Goal: Task Accomplishment & Management: Use online tool/utility

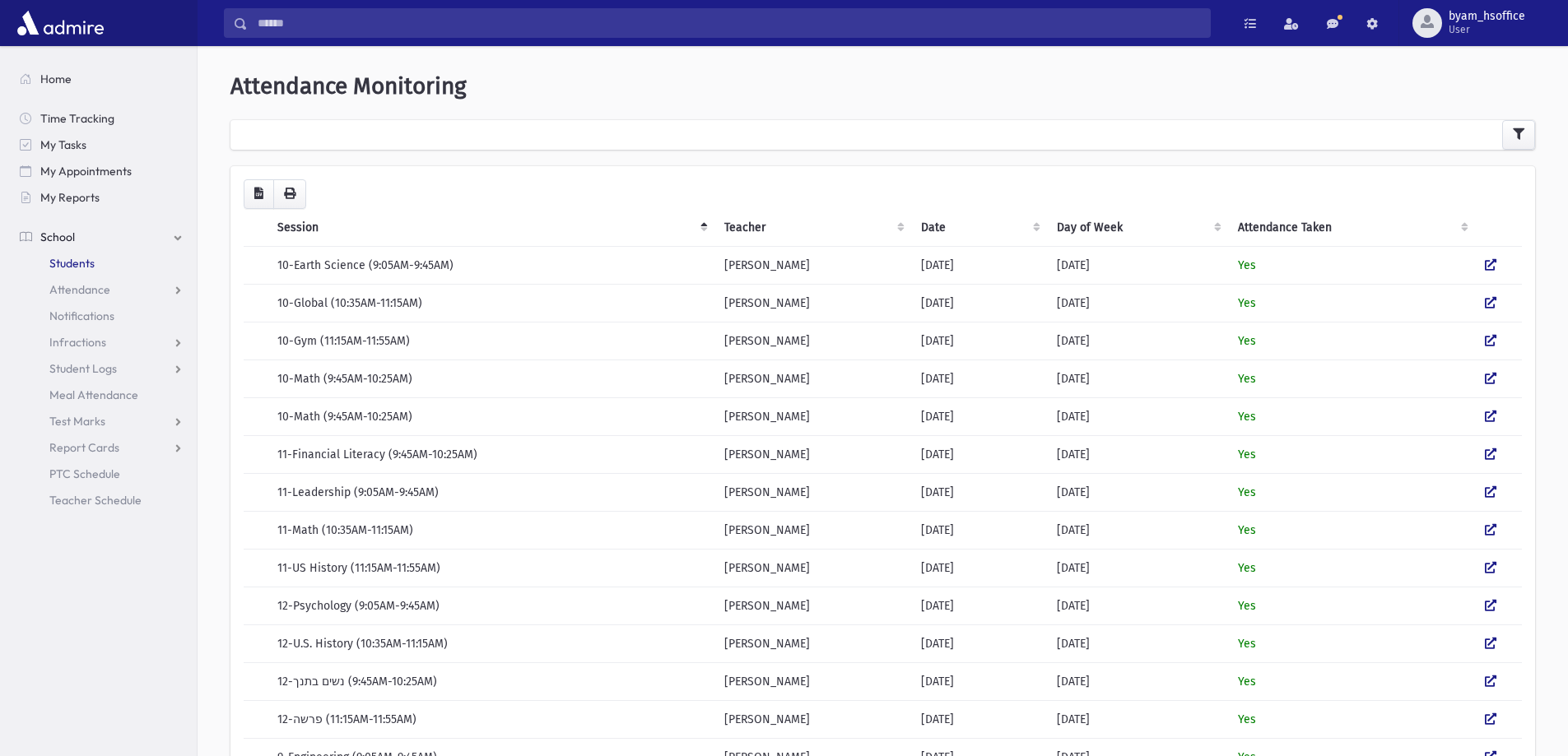
click at [88, 265] on span "Students" at bounding box center [72, 263] width 45 height 14
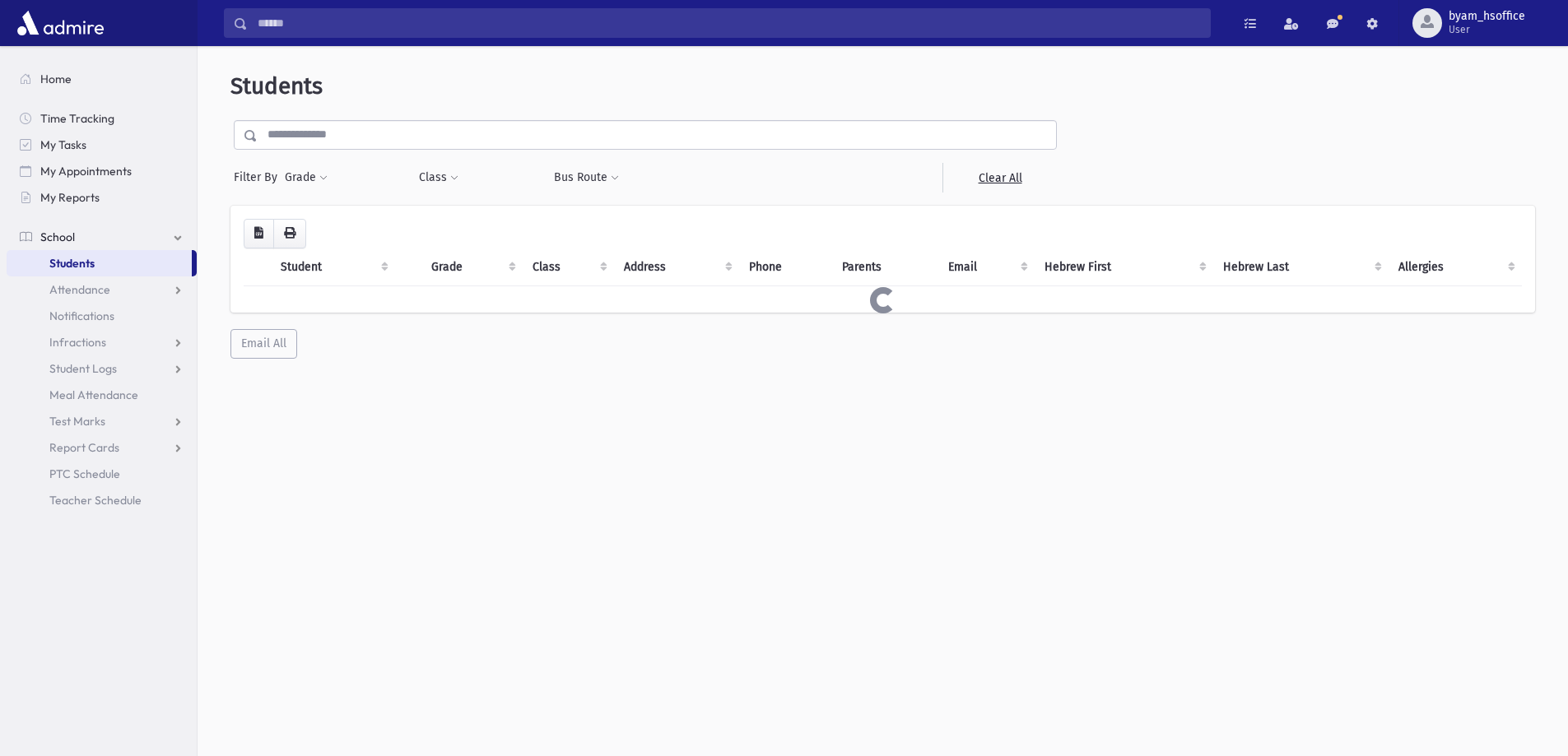
select select
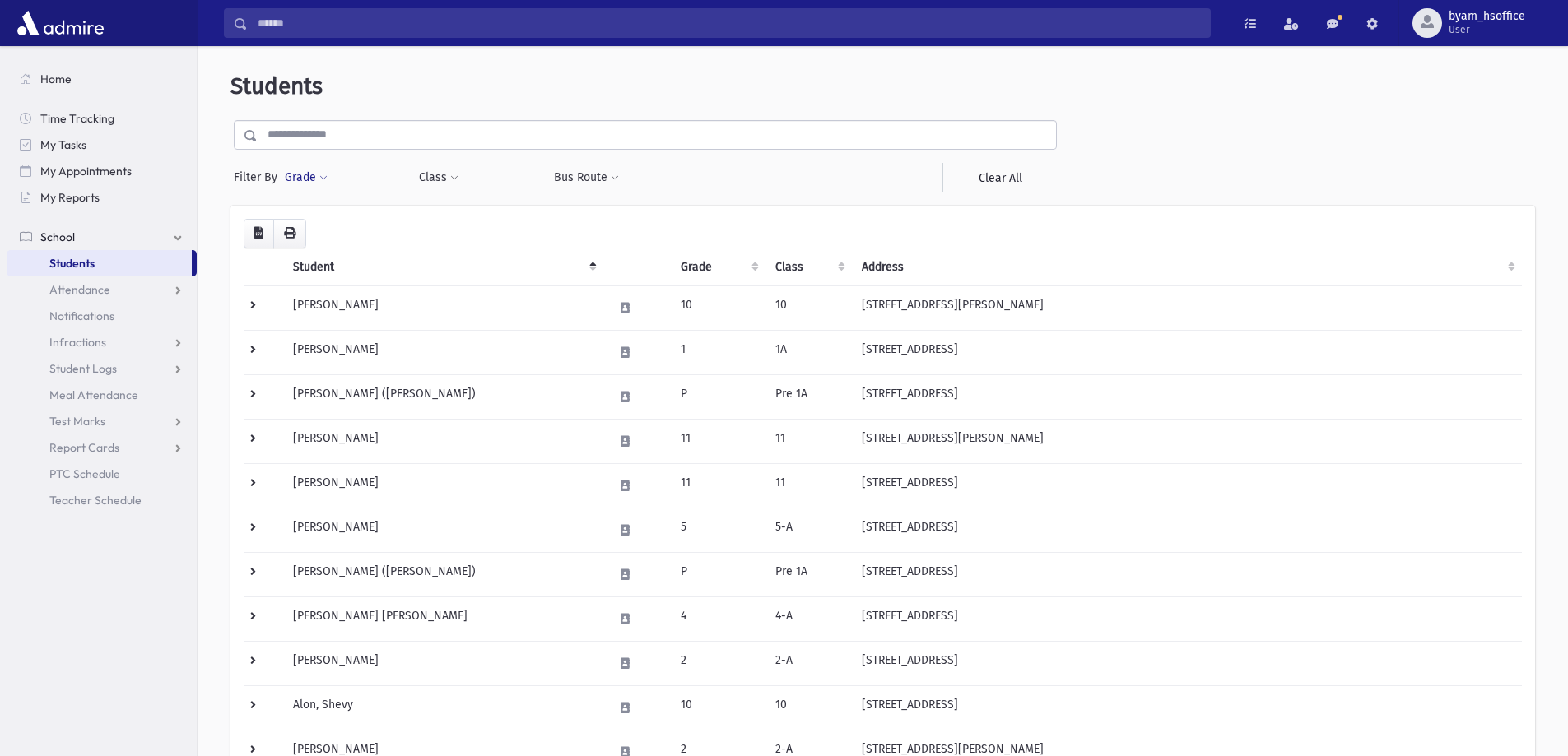
click at [289, 181] on button "Grade" at bounding box center [305, 178] width 44 height 30
click at [340, 218] on ul at bounding box center [380, 223] width 171 height 24
type input "*"
select select "**"
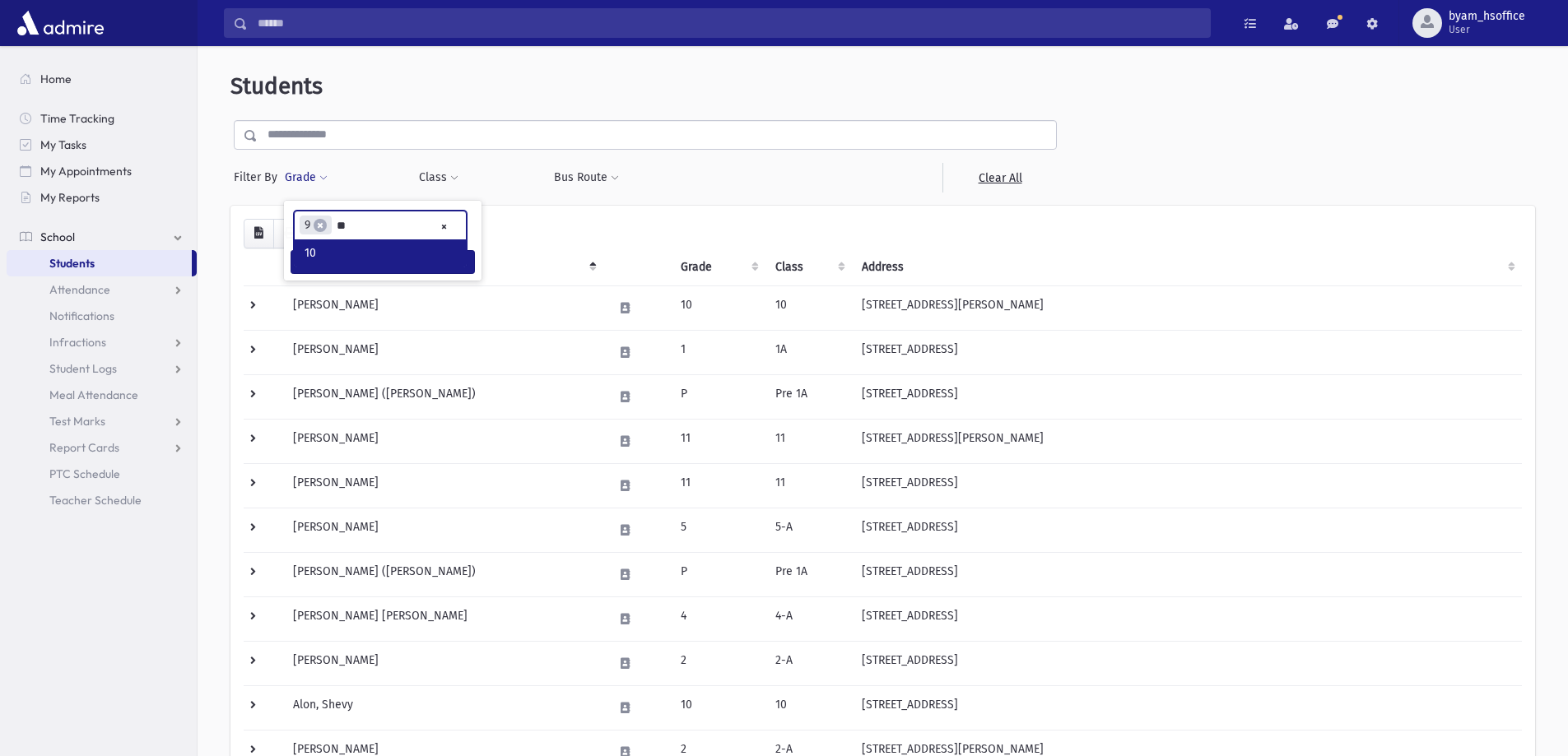
type input "**"
type input "*"
type input "**"
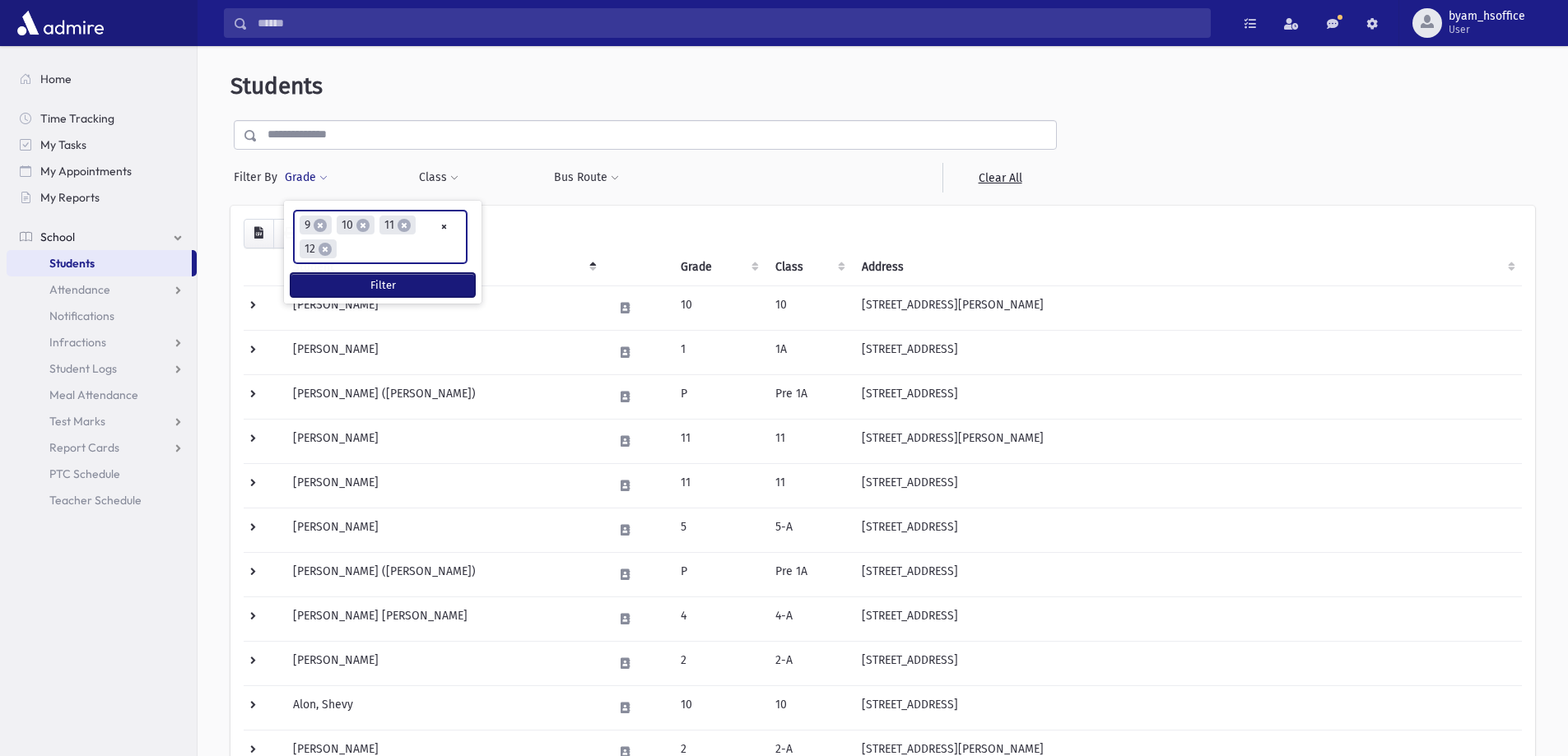
click at [422, 284] on button "Filter" at bounding box center [382, 285] width 185 height 23
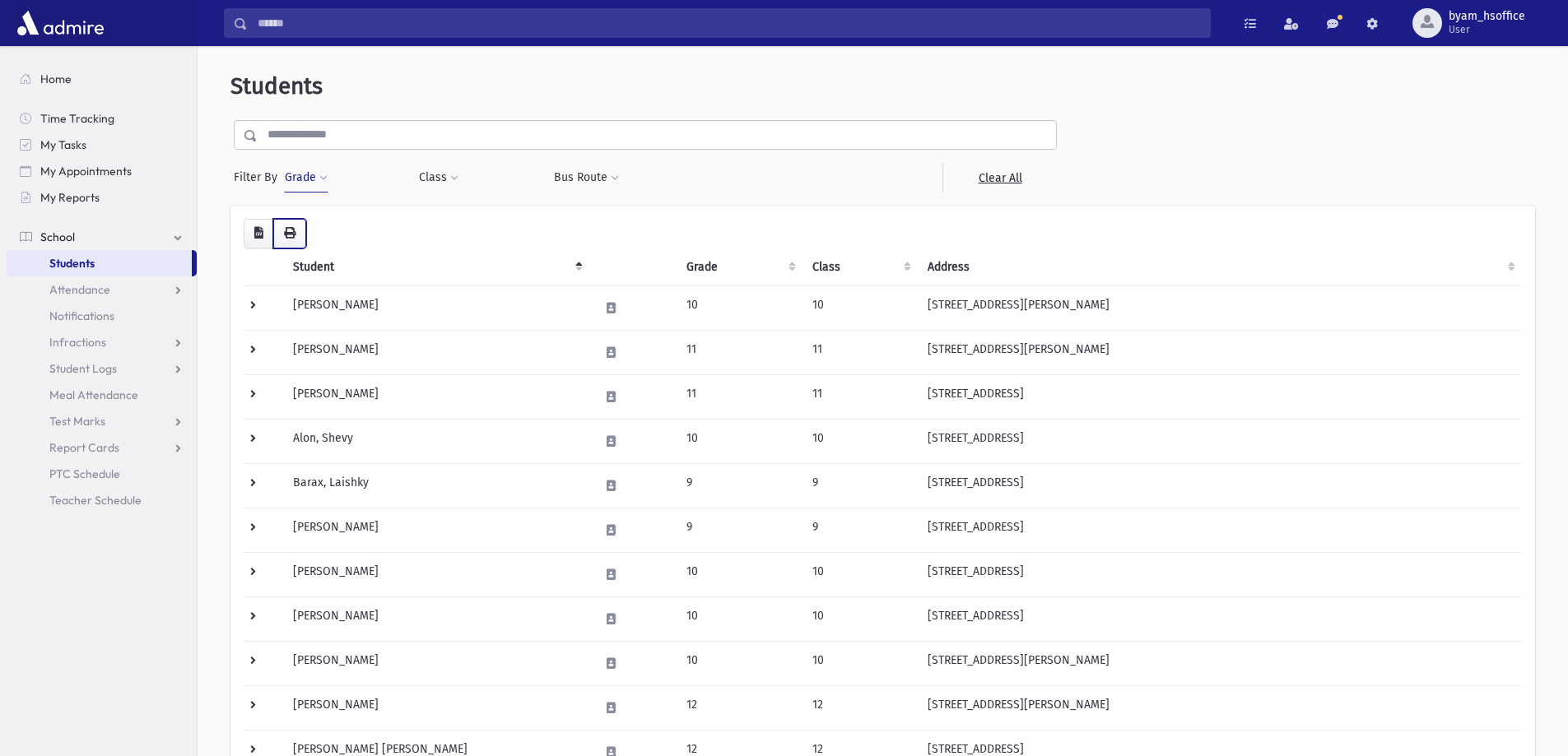
click at [286, 237] on icon "button" at bounding box center [289, 232] width 12 height 12
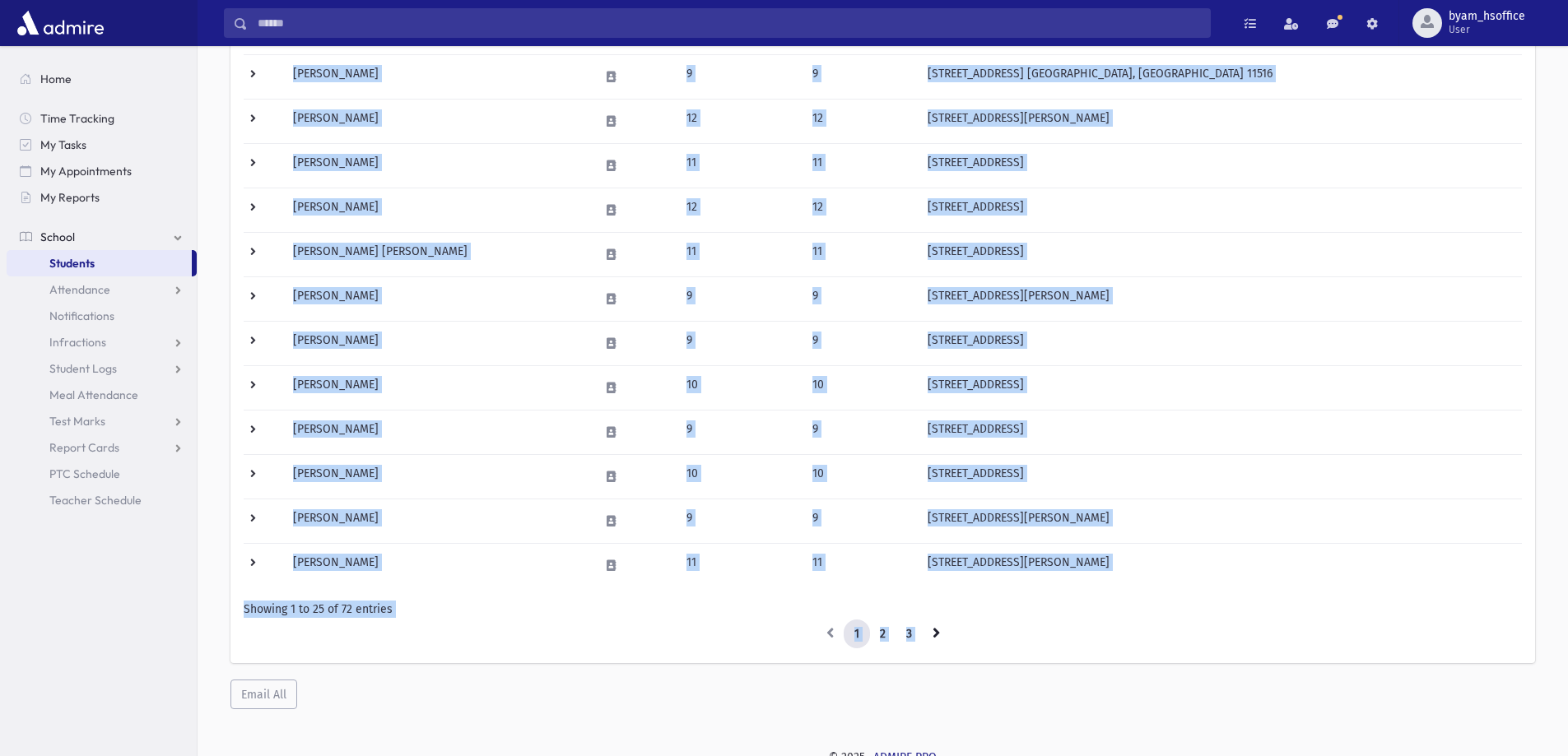
scroll to position [819, 0]
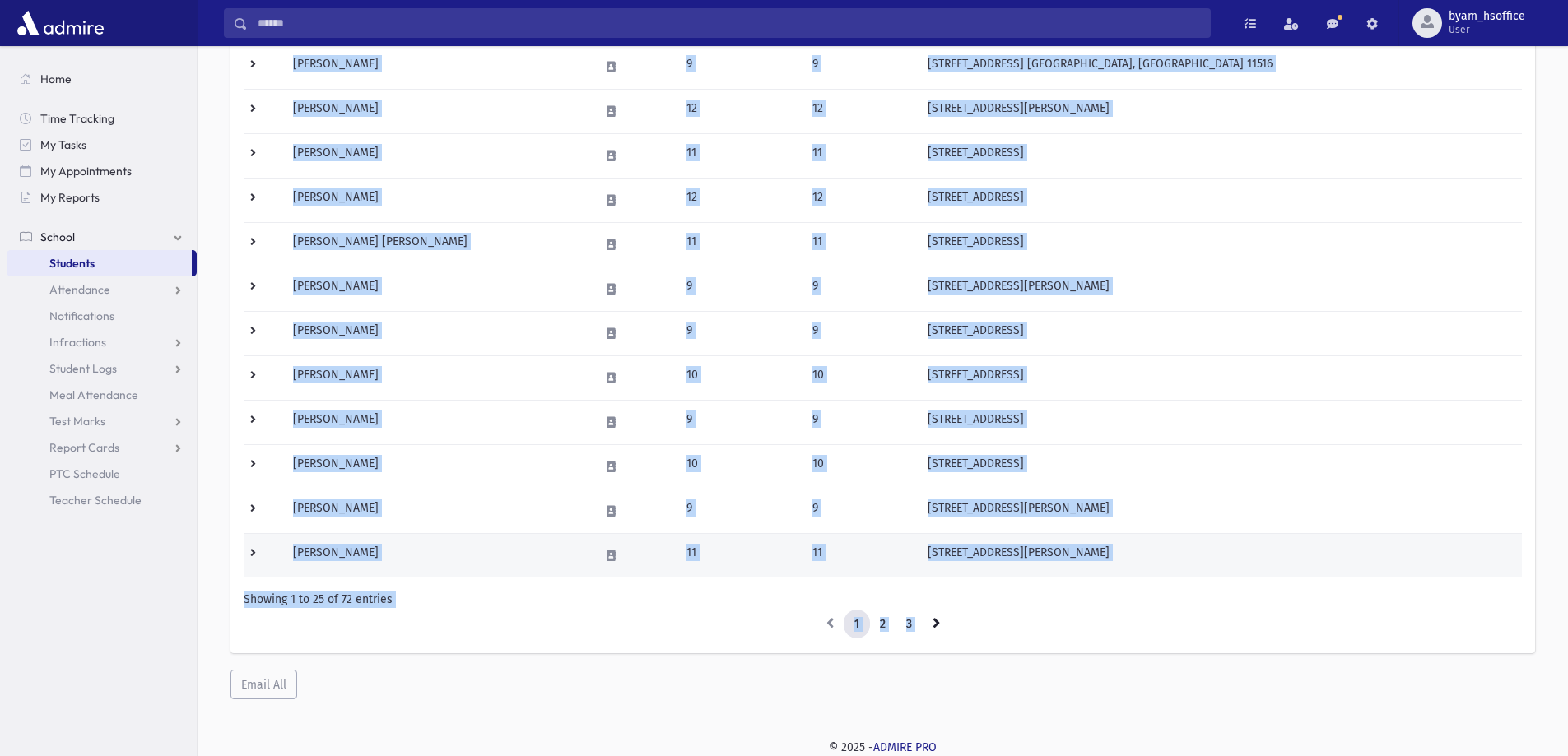
drag, startPoint x: 278, startPoint y: 287, endPoint x: 1172, endPoint y: 561, distance: 935.0
click at [1172, 561] on tbody "Abramov, Bracha 10 10 2533 Healy Ave Far Rockaway, NY 11691 HER CELL: (718) 772…" at bounding box center [882, 22] width 1278 height 1111
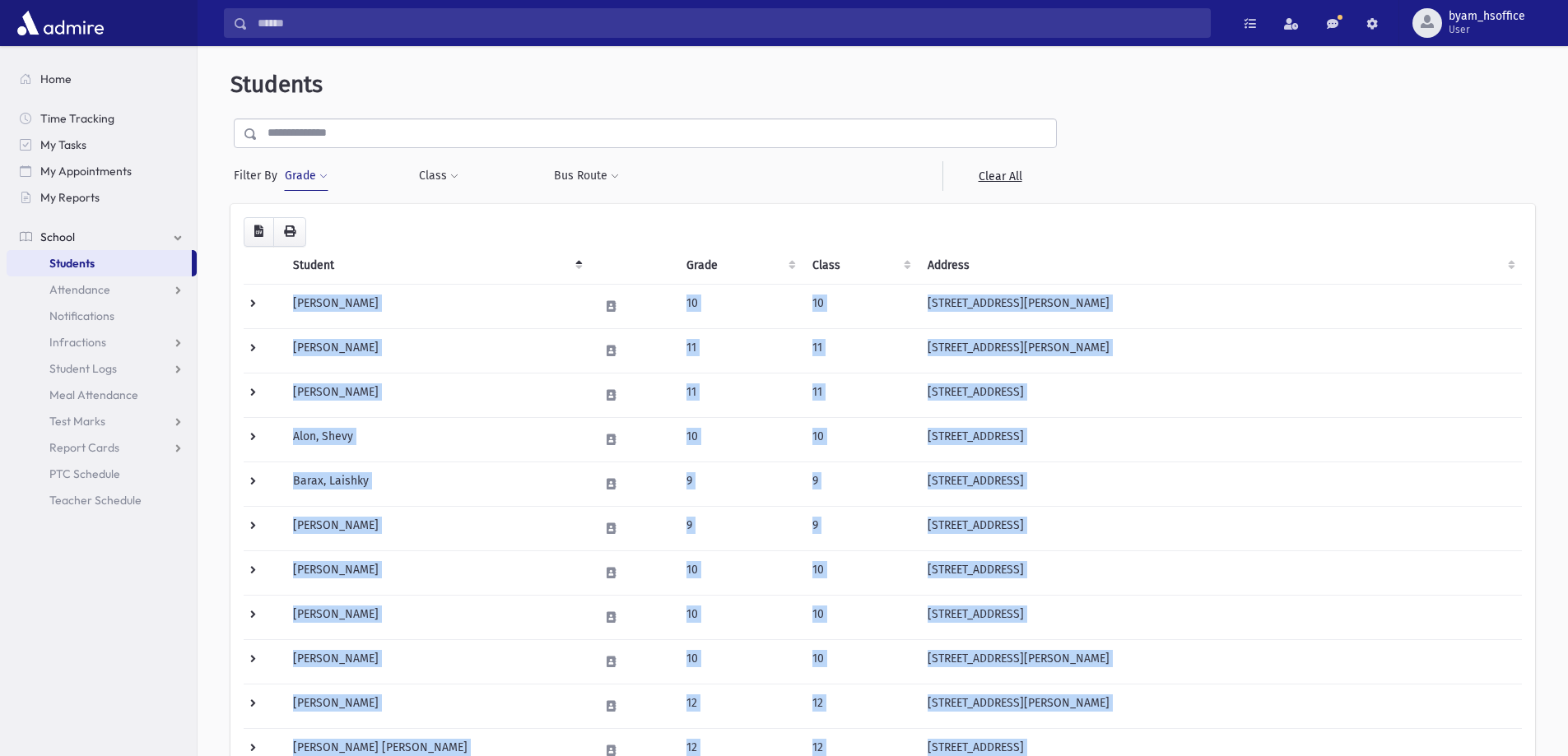
scroll to position [0, 0]
click at [263, 232] on button "button" at bounding box center [259, 233] width 31 height 30
